Goal: Navigation & Orientation: Find specific page/section

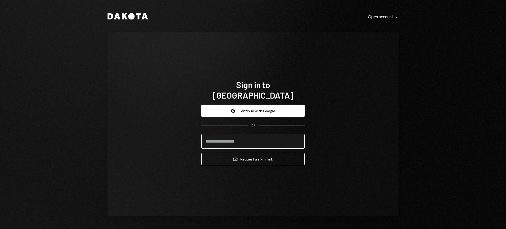
click at [260, 139] on input "email" at bounding box center [252, 141] width 103 height 15
click at [292, 139] on input "email" at bounding box center [252, 141] width 103 height 15
click at [0, 229] on com-1password-button at bounding box center [0, 229] width 0 height 0
type input "**********"
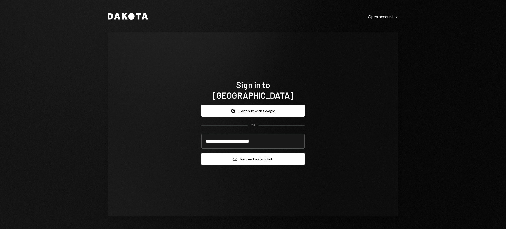
click at [257, 154] on button "Email Request a sign in link" at bounding box center [252, 159] width 103 height 12
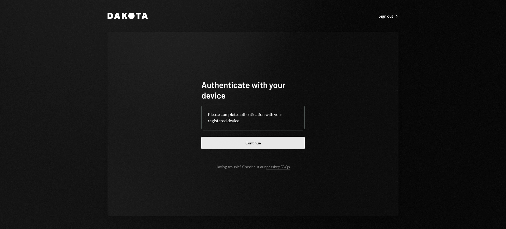
click at [265, 144] on button "Continue" at bounding box center [252, 143] width 103 height 12
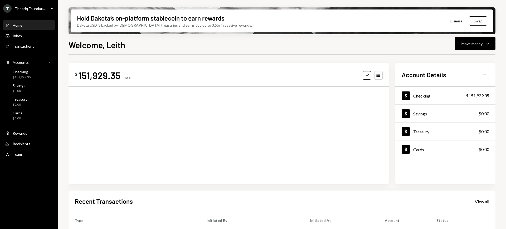
click at [12, 7] on div "T Theoriq Foundati..." at bounding box center [24, 8] width 42 height 8
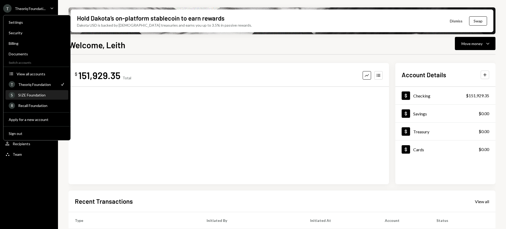
click at [45, 96] on div "SIZE Foundation" at bounding box center [41, 95] width 47 height 4
